Goal: Information Seeking & Learning: Learn about a topic

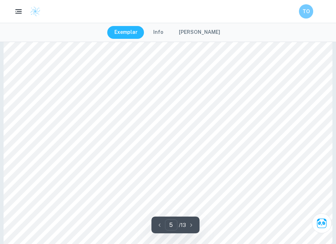
scroll to position [2018, 0]
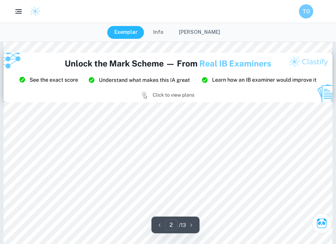
type input "3"
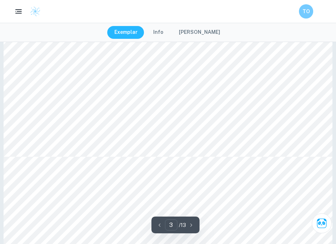
scroll to position [1379, 0]
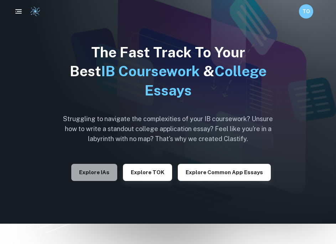
click at [105, 172] on button "Explore IAs" at bounding box center [94, 172] width 46 height 17
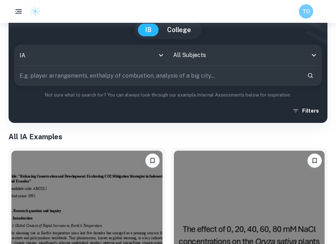
scroll to position [33, 0]
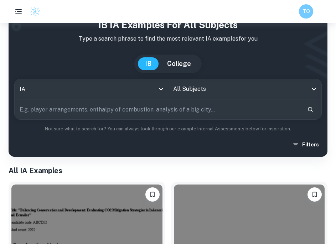
click at [229, 86] on input "All Subjects" at bounding box center [239, 89] width 136 height 14
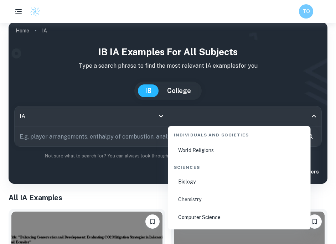
scroll to position [1088, 0]
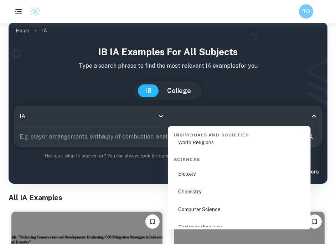
click at [211, 190] on li "Chemistry" at bounding box center [239, 192] width 137 height 16
type input "Chemistry"
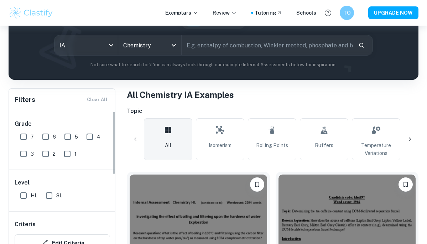
scroll to position [101, 0]
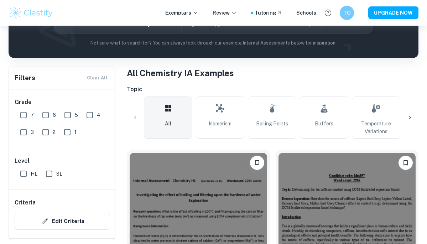
click at [24, 113] on input "7" at bounding box center [23, 115] width 14 height 14
checkbox input "true"
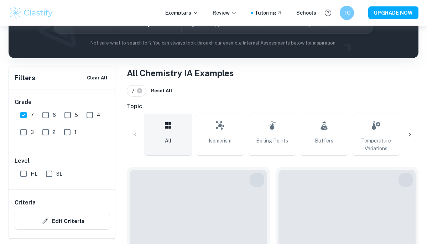
click at [25, 174] on input "HL" at bounding box center [23, 174] width 14 height 14
checkbox input "true"
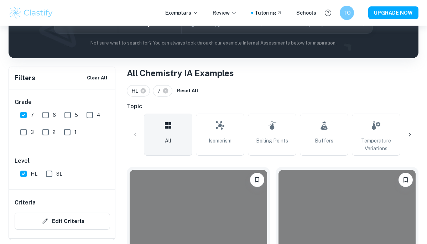
click at [336, 135] on icon at bounding box center [410, 134] width 7 height 7
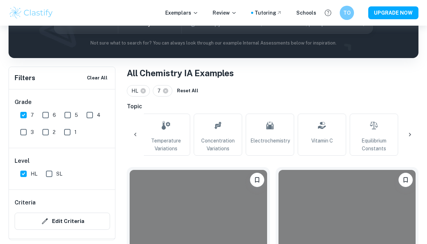
scroll to position [0, 239]
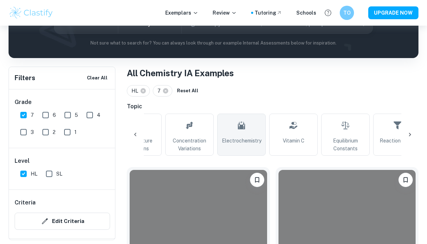
click at [244, 133] on icon at bounding box center [241, 125] width 9 height 17
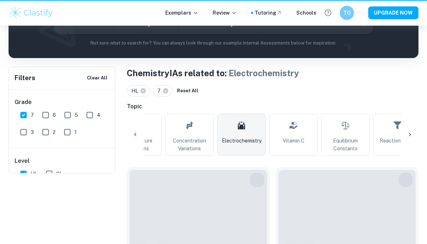
type input "Electrochemistry"
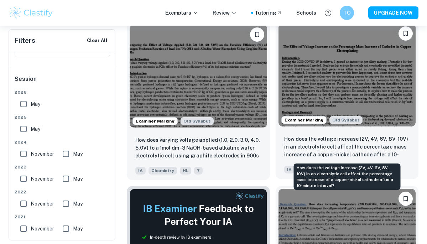
scroll to position [243, 0]
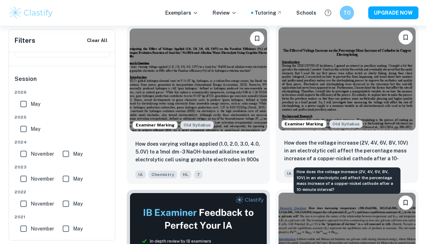
click at [336, 154] on p "How does the voltage increase (2V, 4V, 6V, 8V, 10V) in an electrolytic cell aff…" at bounding box center [347, 151] width 126 height 24
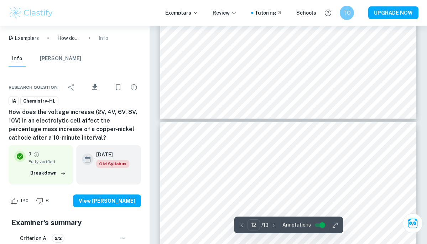
type input "13"
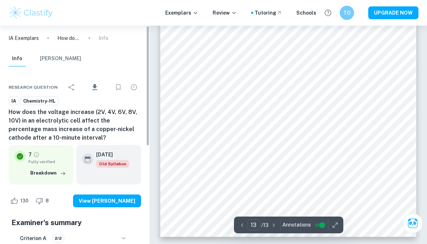
scroll to position [4676, 0]
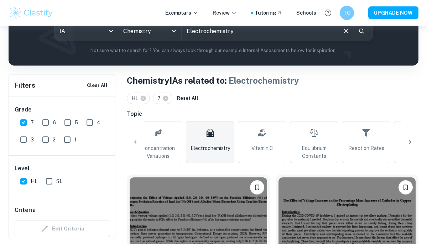
scroll to position [0, 269]
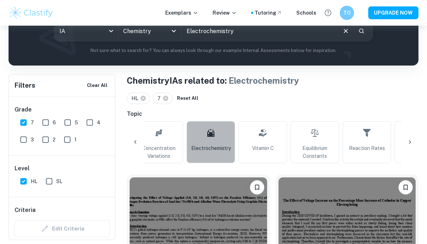
drag, startPoint x: 218, startPoint y: 141, endPoint x: 336, endPoint y: 137, distance: 118.0
click at [218, 141] on link "Electrochemistry" at bounding box center [211, 142] width 48 height 42
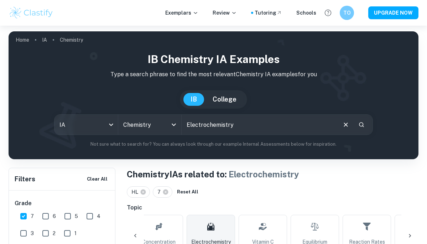
scroll to position [107, 0]
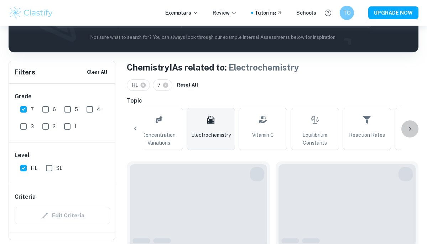
click at [336, 131] on div at bounding box center [410, 128] width 17 height 17
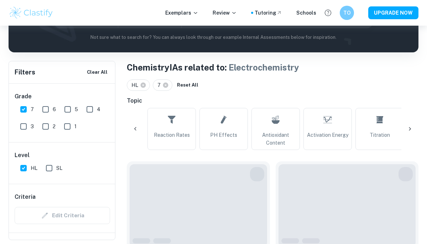
scroll to position [0, 508]
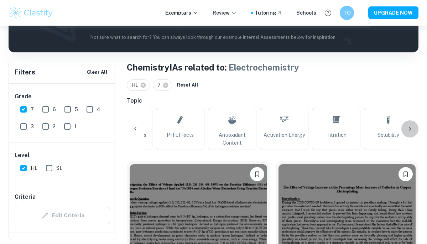
click at [336, 131] on div at bounding box center [410, 128] width 17 height 17
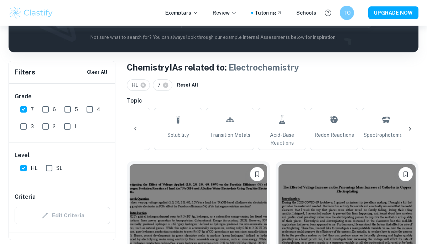
scroll to position [0, 747]
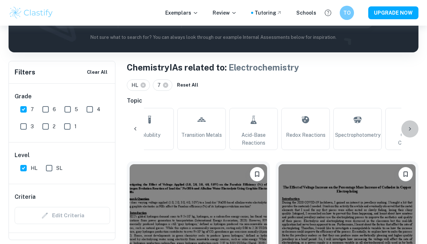
click at [336, 132] on div at bounding box center [410, 128] width 17 height 17
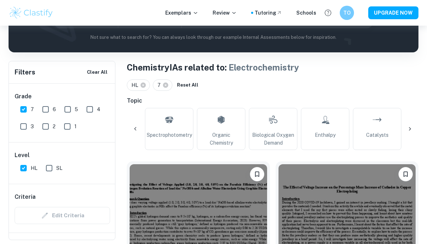
scroll to position [0, 936]
click at [336, 132] on div "All Isomerism Boiling Points Buffers Temperature Variations Concentration Varia…" at bounding box center [273, 129] width 292 height 42
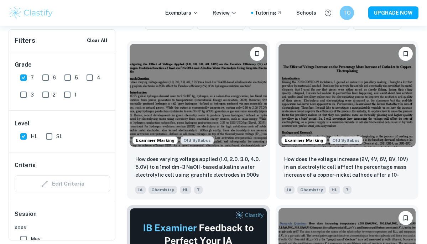
scroll to position [209, 0]
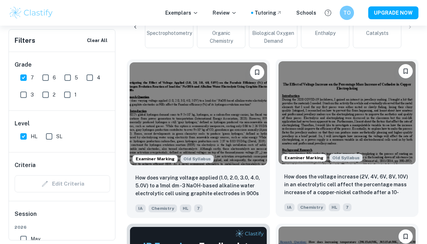
click at [336, 71] on icon "Bookmark" at bounding box center [405, 71] width 7 height 7
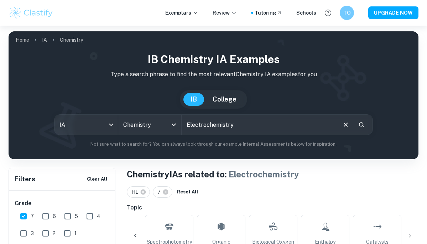
scroll to position [26, 0]
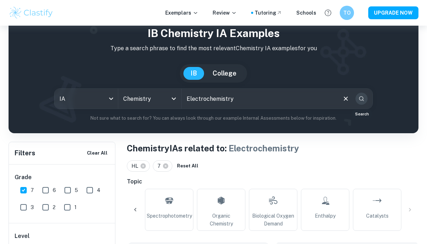
click at [336, 98] on icon "Search" at bounding box center [362, 99] width 6 height 6
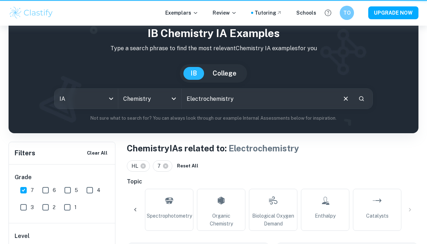
scroll to position [0, 0]
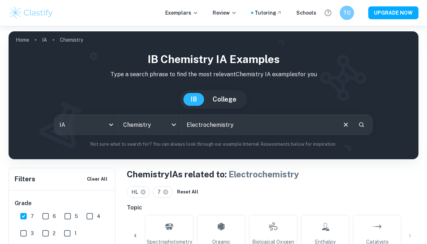
click at [288, 124] on input "Electrochemistry" at bounding box center [259, 125] width 155 height 20
type input "Electrochemistry electroplating"
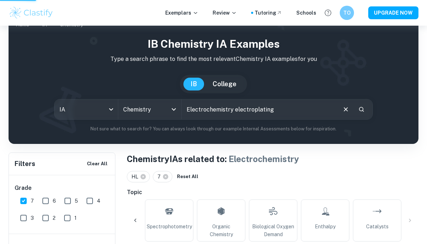
scroll to position [28, 0]
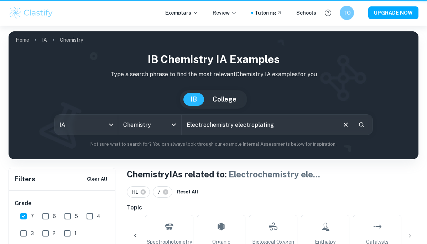
scroll to position [0, 158]
click at [336, 98] on div "IB College" at bounding box center [213, 99] width 399 height 19
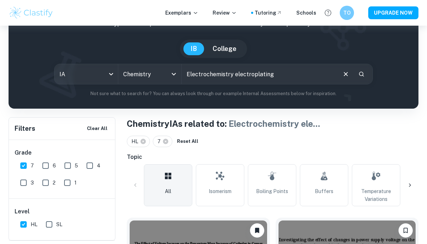
scroll to position [230, 0]
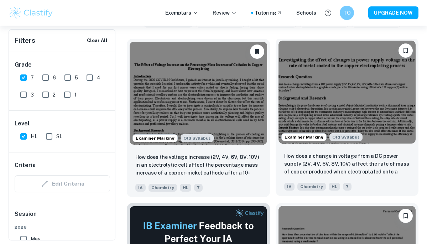
click at [336, 50] on icon "Bookmark" at bounding box center [405, 50] width 7 height 7
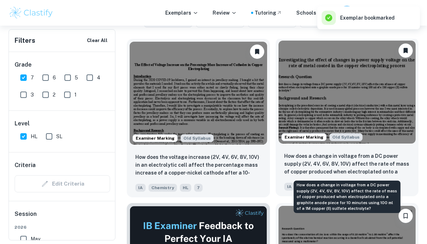
click at [332, 156] on p "How does a change in voltage from a DC power supply (2V, 4V, 6V, 8V, 10V) affec…" at bounding box center [347, 164] width 126 height 24
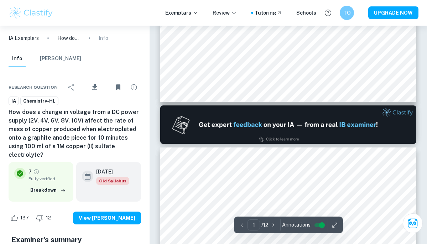
type input "2"
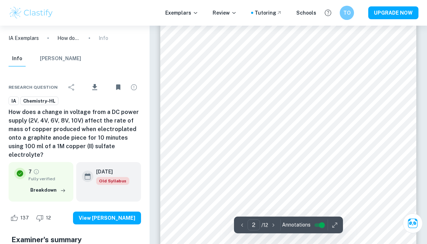
scroll to position [556, 0]
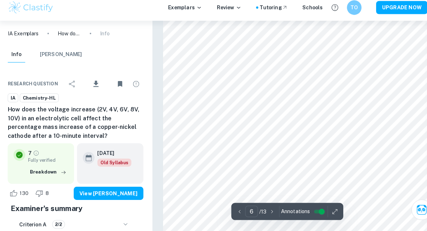
scroll to position [2029, 0]
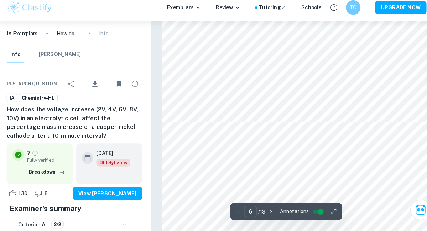
type input "7"
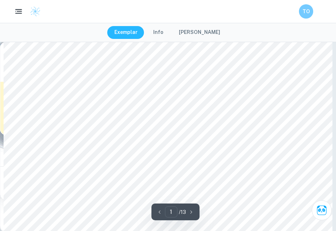
click at [18, 11] on icon "button" at bounding box center [18, 11] width 9 height 9
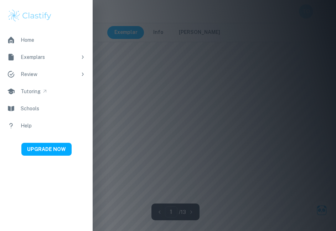
click at [176, 71] on div at bounding box center [168, 115] width 336 height 231
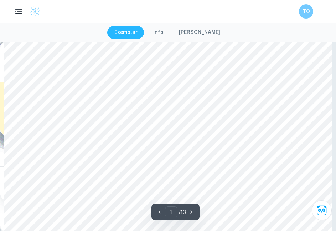
click at [21, 13] on rect "button" at bounding box center [18, 13] width 7 height 1
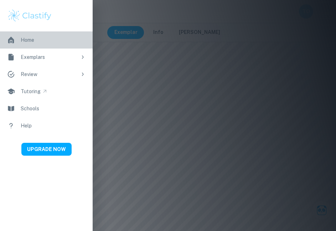
click at [41, 40] on link "Home" at bounding box center [46, 39] width 93 height 17
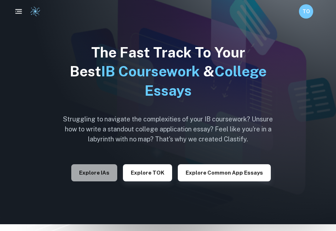
click at [97, 177] on button "Explore IAs" at bounding box center [94, 172] width 46 height 17
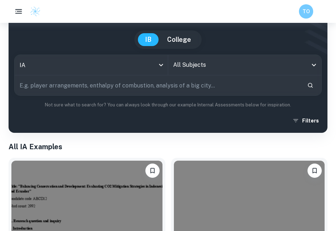
scroll to position [58, 0]
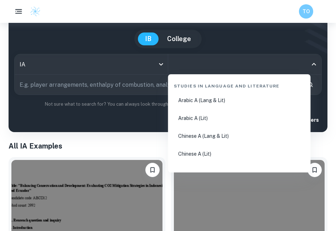
click at [235, 67] on input "All Subjects" at bounding box center [239, 64] width 136 height 14
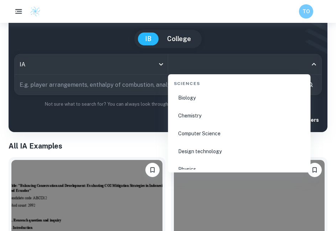
scroll to position [1124, 0]
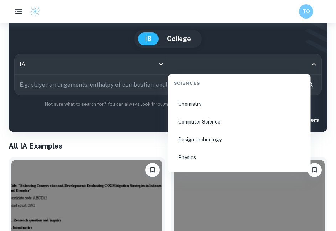
click at [210, 102] on li "Chemistry" at bounding box center [239, 104] width 137 height 16
type input "Chemistry"
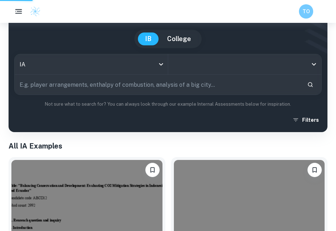
click at [136, 86] on input "text" at bounding box center [158, 84] width 287 height 20
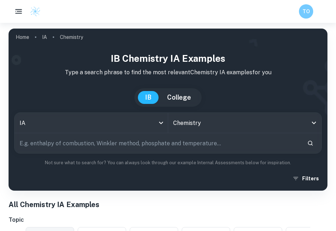
click at [112, 143] on input "text" at bounding box center [158, 143] width 287 height 20
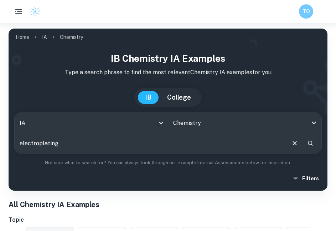
type input "electroplating"
click at [21, 12] on icon "button" at bounding box center [18, 11] width 9 height 9
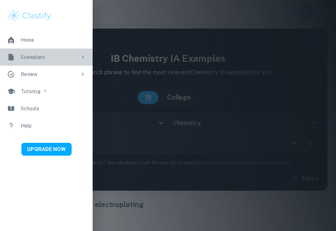
click at [37, 53] on link "Exemplars" at bounding box center [46, 56] width 93 height 17
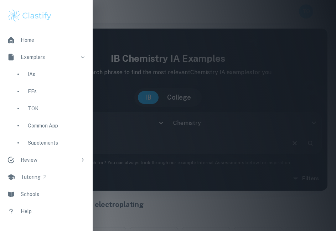
click at [46, 76] on div "IAs" at bounding box center [57, 74] width 58 height 8
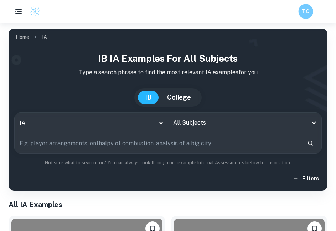
click at [310, 10] on h6 "TO" at bounding box center [305, 11] width 9 height 8
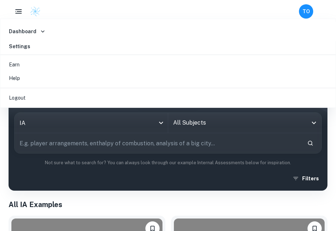
click at [31, 48] on link "Settings" at bounding box center [168, 46] width 330 height 11
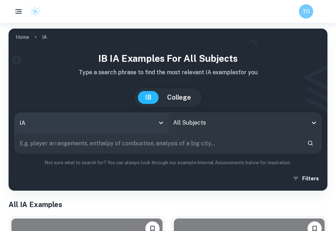
click at [139, 123] on body "We value your privacy We use cookies to enhance your browsing experience, serve…" at bounding box center [168, 138] width 336 height 231
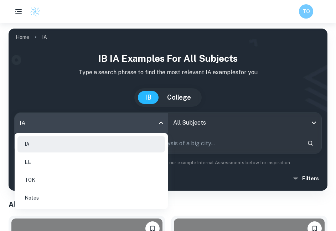
click at [199, 125] on div at bounding box center [168, 115] width 336 height 231
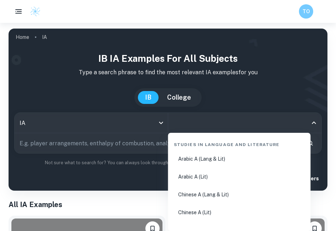
click at [199, 125] on input "All Subjects" at bounding box center [239, 123] width 136 height 14
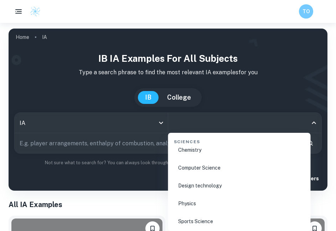
scroll to position [1106, 0]
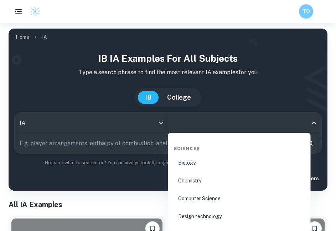
click at [204, 183] on li "Chemistry" at bounding box center [239, 180] width 137 height 16
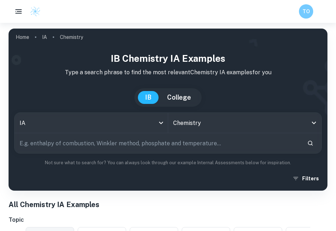
click at [160, 140] on input "text" at bounding box center [158, 143] width 287 height 20
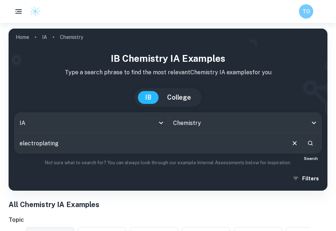
type input "electroplating"
click at [310, 144] on icon "Search" at bounding box center [310, 142] width 5 height 5
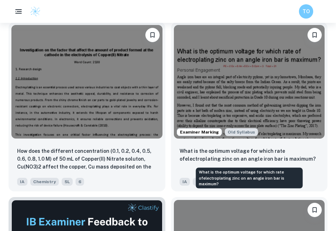
scroll to position [258, 0]
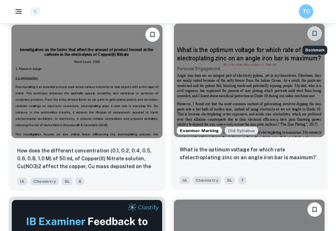
click at [315, 31] on icon "Bookmark" at bounding box center [315, 33] width 4 height 5
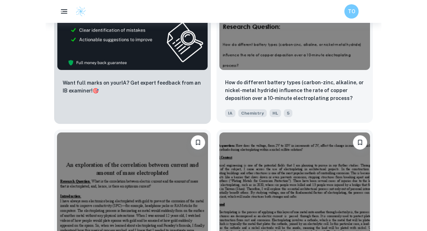
scroll to position [426, 0]
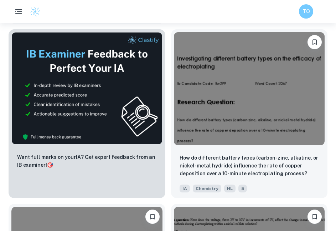
click at [21, 9] on icon "button" at bounding box center [18, 11] width 9 height 9
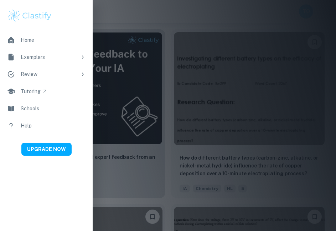
click at [125, 53] on div at bounding box center [168, 115] width 336 height 231
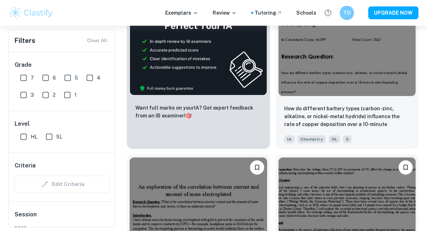
click at [22, 77] on input "7" at bounding box center [23, 78] width 14 height 14
checkbox input "true"
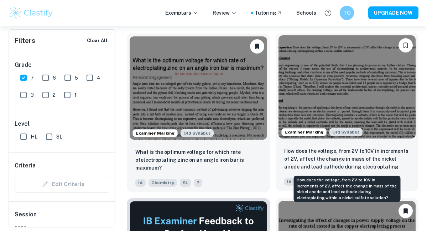
scroll to position [235, 0]
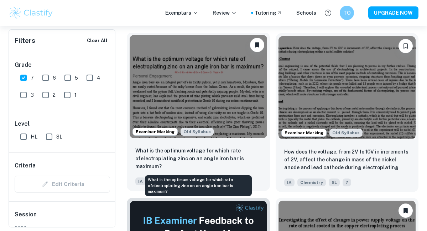
click at [214, 160] on p "What is the optimum voltage for which rate ofelectroplating zinc on an angle ir…" at bounding box center [198, 158] width 126 height 24
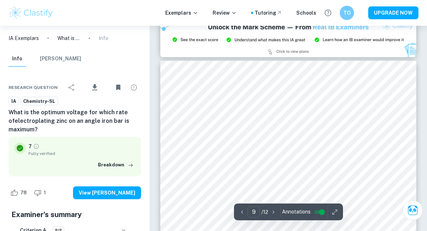
scroll to position [2798, 0]
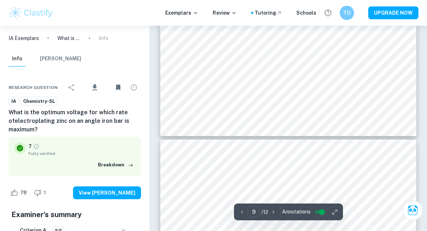
type input "10"
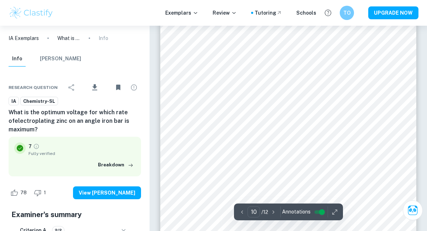
scroll to position [3211, 0]
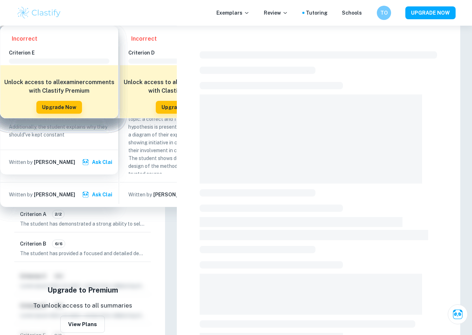
checkbox input "true"
